Goal: Transaction & Acquisition: Subscribe to service/newsletter

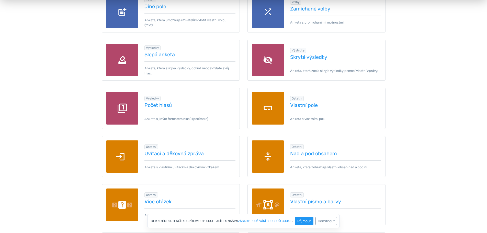
scroll to position [614, 0]
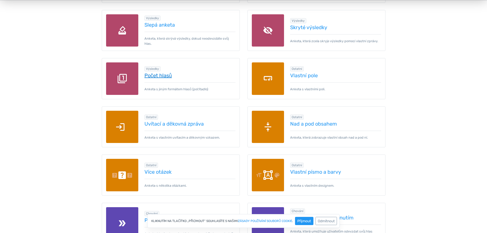
click at [163, 74] on font "Počet hlasů" at bounding box center [157, 75] width 27 height 6
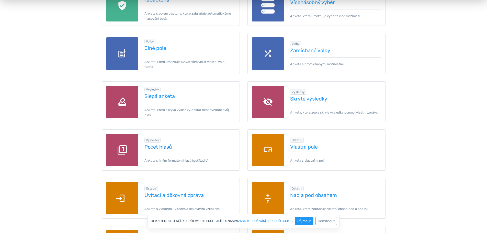
scroll to position [435, 0]
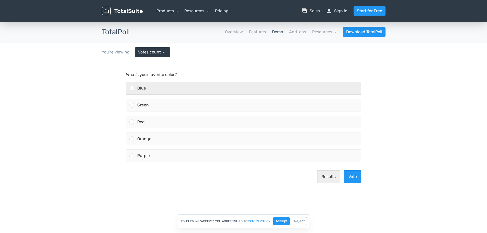
click at [133, 89] on div at bounding box center [131, 88] width 5 height 5
click at [132, 88] on input "Blue" at bounding box center [132, 88] width 0 height 0
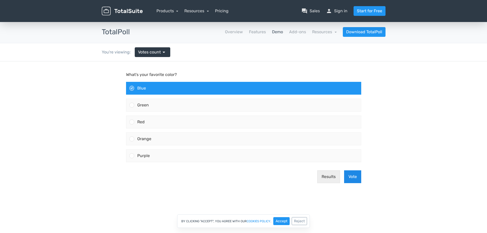
click at [350, 177] on button "Vote" at bounding box center [352, 176] width 17 height 13
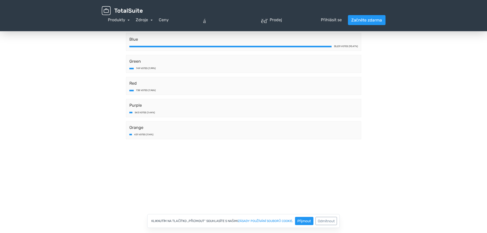
scroll to position [51, 0]
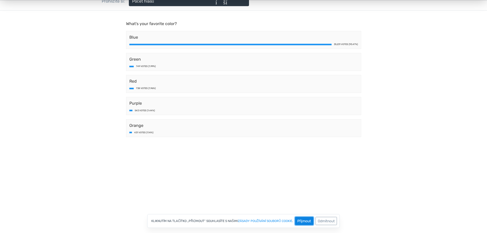
click at [302, 222] on font "Přijmout" at bounding box center [304, 221] width 14 height 4
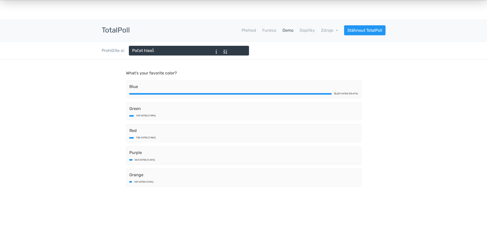
scroll to position [0, 0]
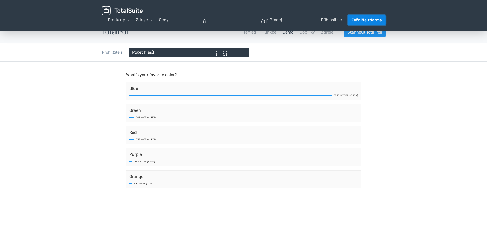
click at [366, 20] on font "Začněte zdarma" at bounding box center [366, 20] width 31 height 5
